Goal: Obtain resource: Download file/media

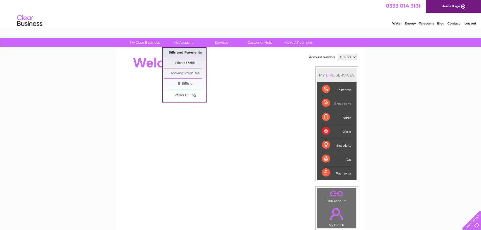
click at [184, 53] on link "Bills and Payments" at bounding box center [185, 53] width 42 height 10
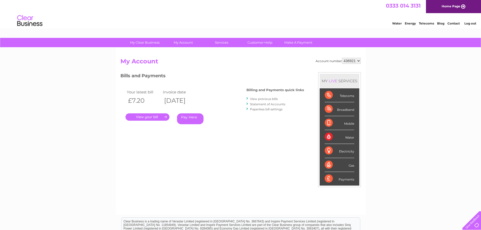
click at [260, 100] on link "View previous bills" at bounding box center [264, 99] width 28 height 4
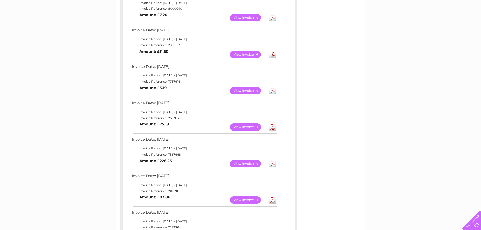
scroll to position [142, 0]
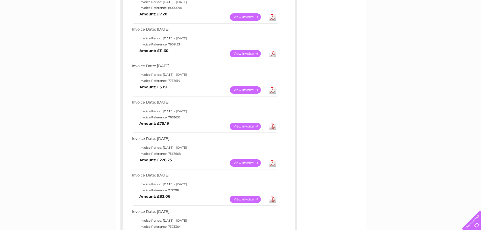
click at [271, 127] on link "Download" at bounding box center [272, 126] width 6 height 7
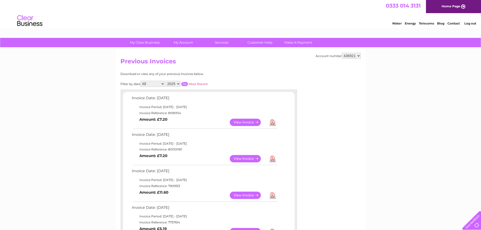
click at [359, 56] on select "436921 449799" at bounding box center [351, 56] width 19 height 6
select select "449799"
click at [342, 53] on select "436921 449799" at bounding box center [351, 56] width 19 height 6
click at [272, 159] on link "Download" at bounding box center [272, 158] width 6 height 7
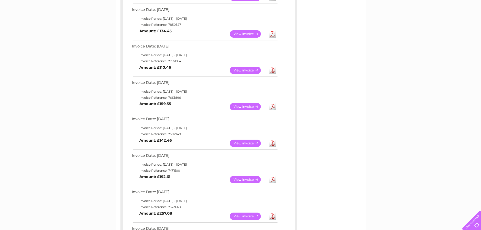
scroll to position [163, 0]
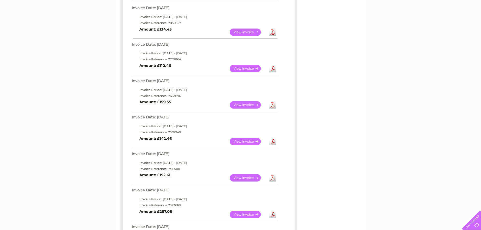
click at [271, 214] on link "Download" at bounding box center [272, 214] width 6 height 7
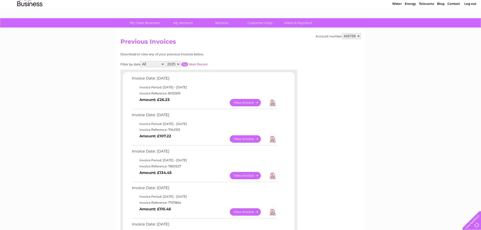
scroll to position [0, 0]
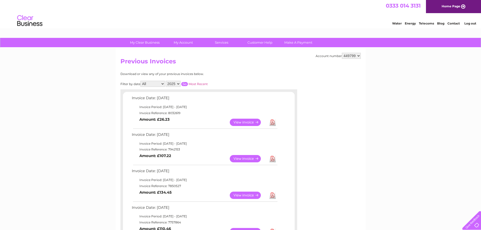
click at [358, 56] on select "436921 449799" at bounding box center [351, 56] width 19 height 6
select select "436921"
click at [342, 53] on select "436921 449799" at bounding box center [351, 56] width 19 height 6
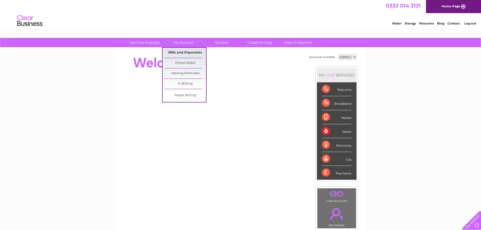
click at [182, 51] on link "Bills and Payments" at bounding box center [185, 53] width 42 height 10
click at [182, 53] on link "Bills and Payments" at bounding box center [185, 53] width 42 height 10
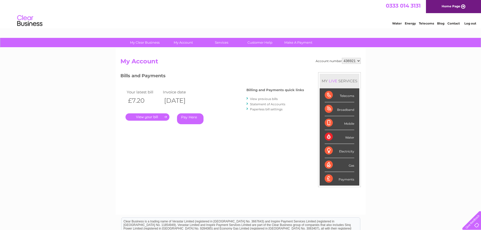
click at [268, 98] on link "View previous bills" at bounding box center [264, 99] width 28 height 4
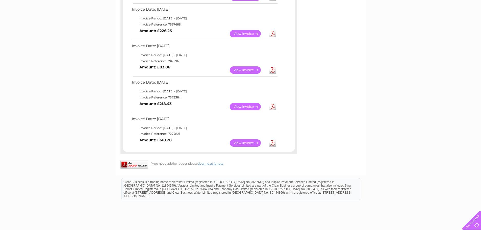
scroll to position [272, 0]
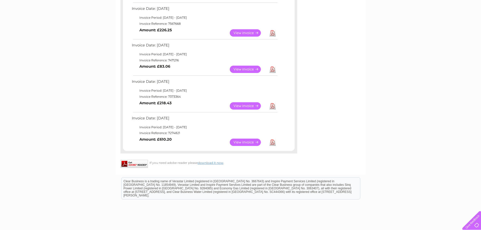
click at [243, 106] on link "View" at bounding box center [248, 105] width 37 height 7
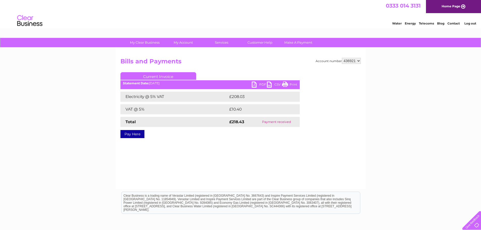
click at [254, 84] on link "PDF" at bounding box center [259, 85] width 15 height 7
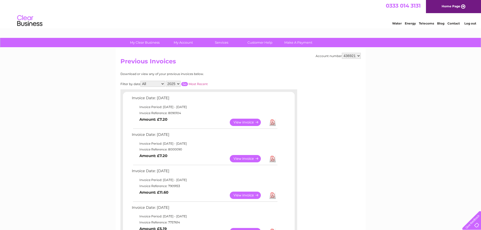
click at [274, 123] on link "Download" at bounding box center [272, 122] width 6 height 7
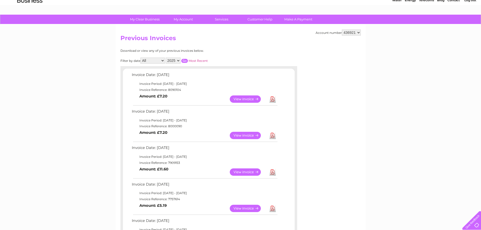
scroll to position [22, 0]
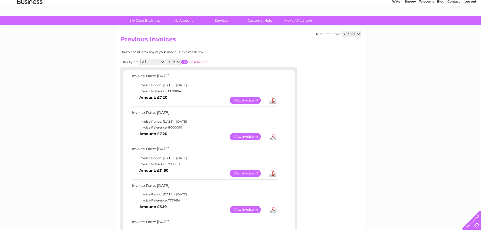
click at [359, 34] on select "436921 449799" at bounding box center [351, 34] width 19 height 6
select select "449799"
click at [342, 31] on select "436921 449799" at bounding box center [351, 34] width 19 height 6
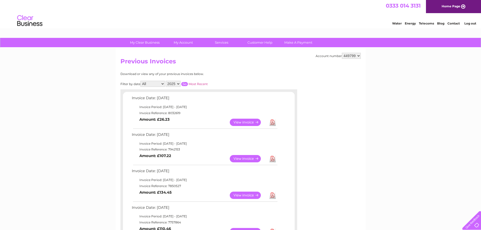
click at [272, 121] on link "Download" at bounding box center [272, 122] width 6 height 7
